Goal: Use online tool/utility

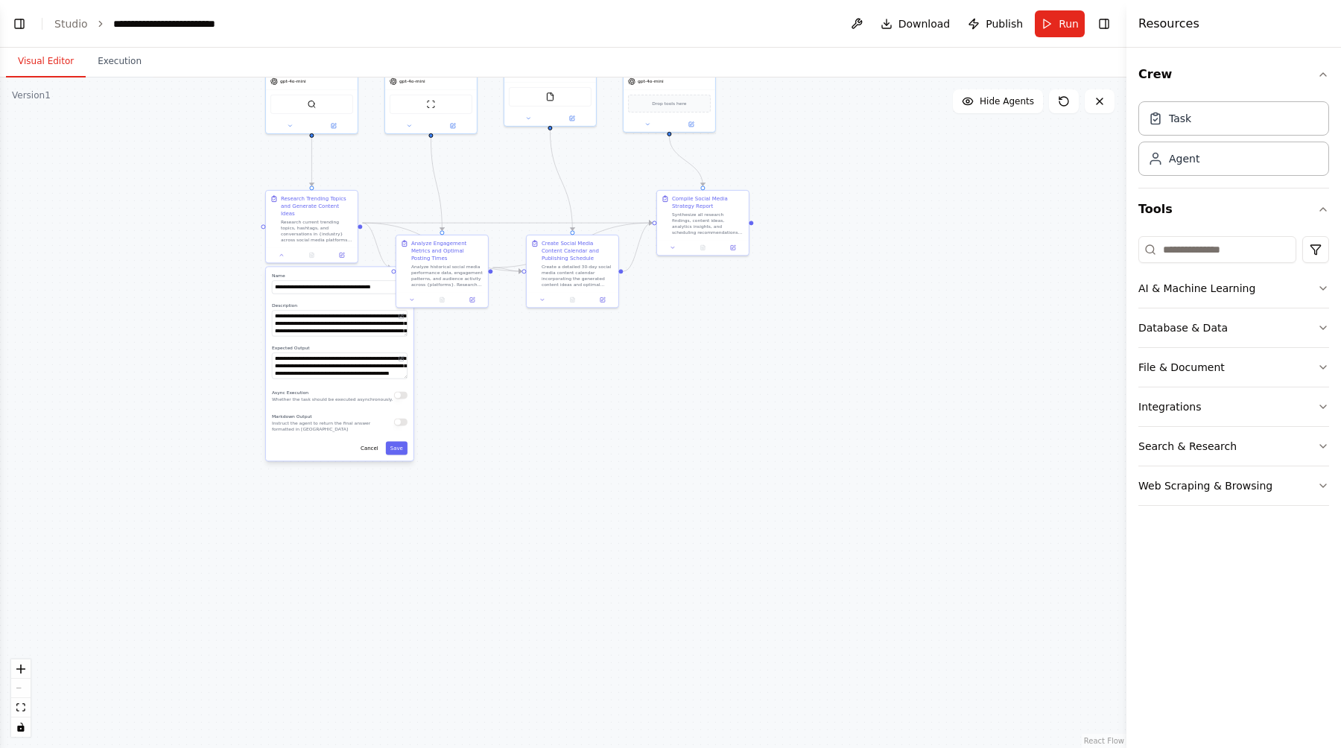
scroll to position [1268, 0]
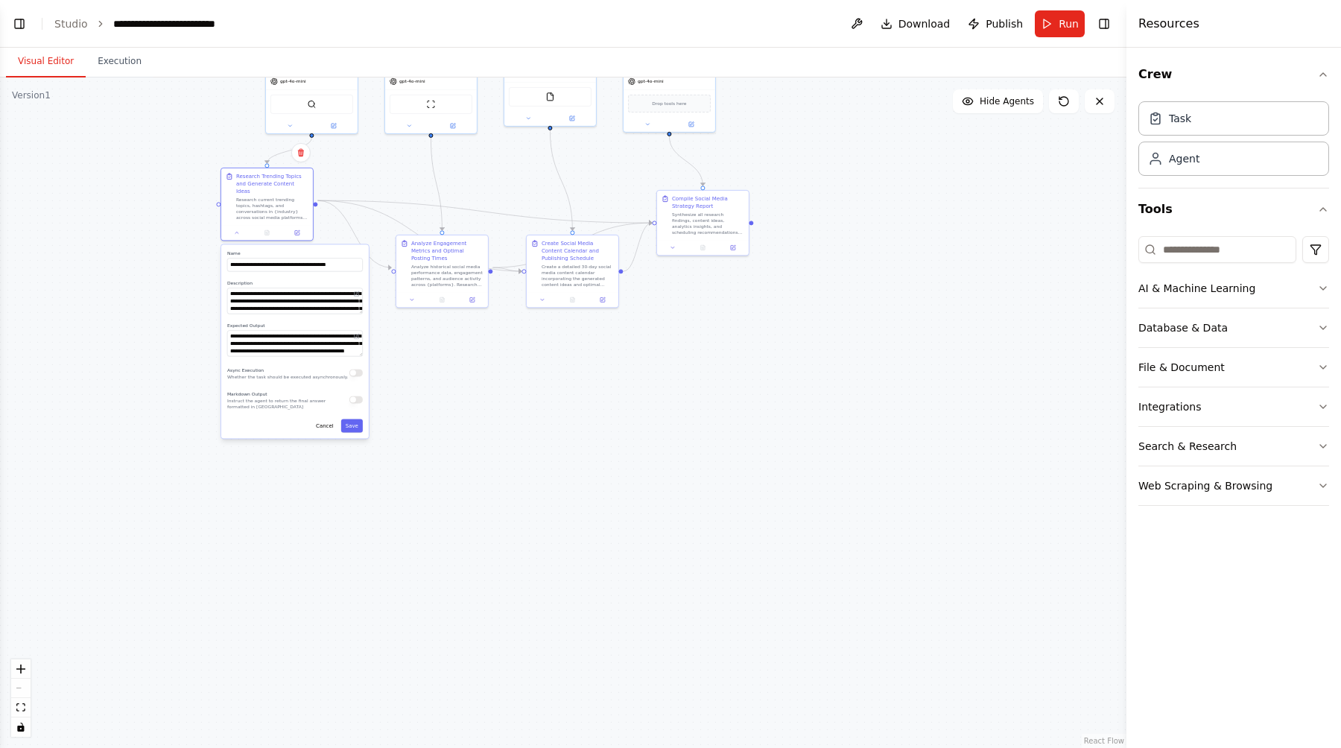
drag, startPoint x: 342, startPoint y: 265, endPoint x: 297, endPoint y: 246, distance: 48.7
click at [297, 250] on label "Name" at bounding box center [295, 253] width 136 height 6
